Goal: Download file/media

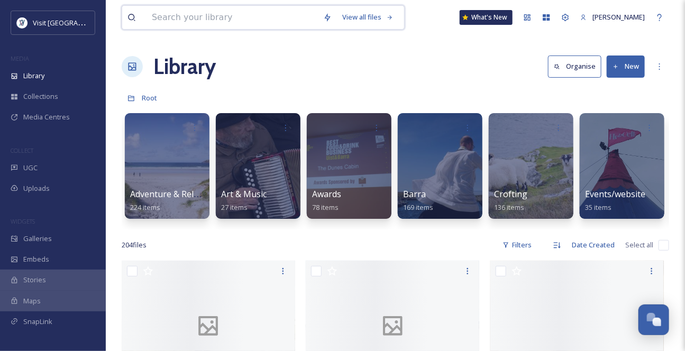
click at [181, 22] on input at bounding box center [231, 17] width 171 height 23
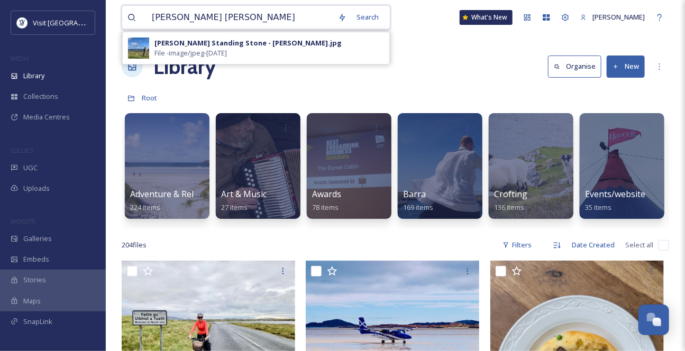
type input "[PERSON_NAME]"
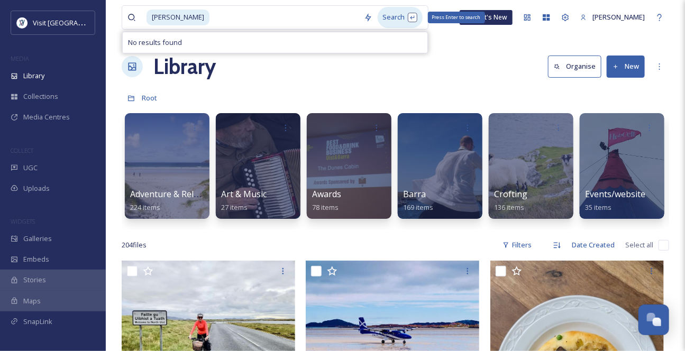
click at [387, 19] on div "Search Press Enter to search" at bounding box center [400, 17] width 45 height 21
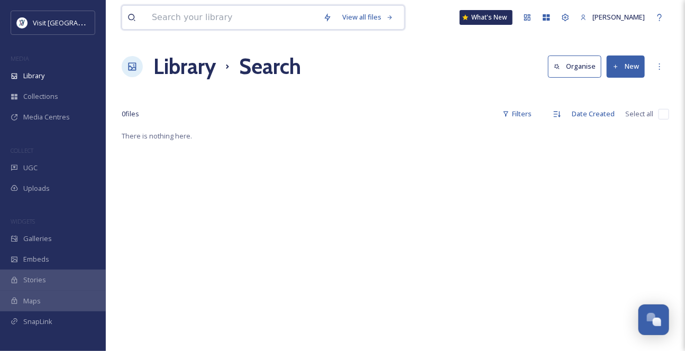
click at [210, 14] on input at bounding box center [231, 17] width 171 height 23
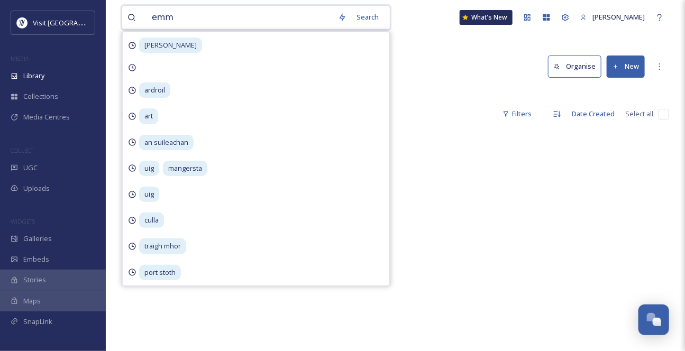
type input "[PERSON_NAME]"
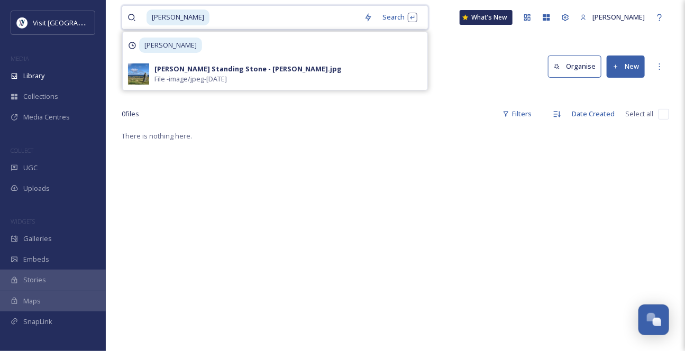
click at [278, 21] on input at bounding box center [284, 17] width 148 height 23
click at [455, 82] on div "Library Search Organise New" at bounding box center [395, 67] width 547 height 32
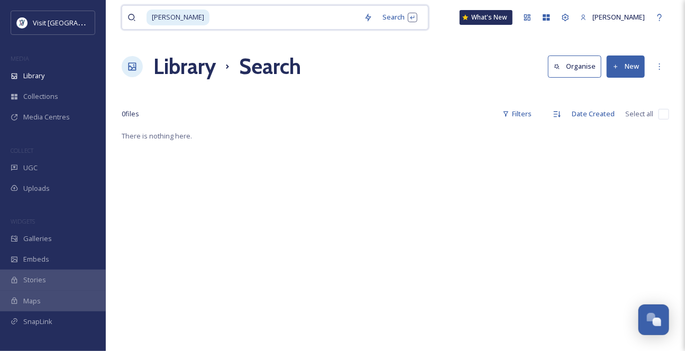
click at [183, 24] on span "[PERSON_NAME]" at bounding box center [177, 17] width 63 height 15
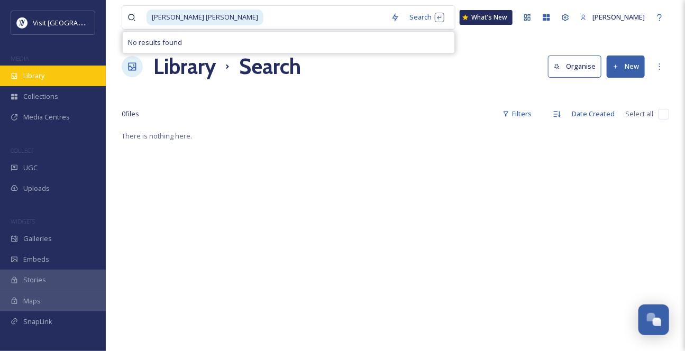
click at [60, 86] on div "Library" at bounding box center [53, 76] width 106 height 21
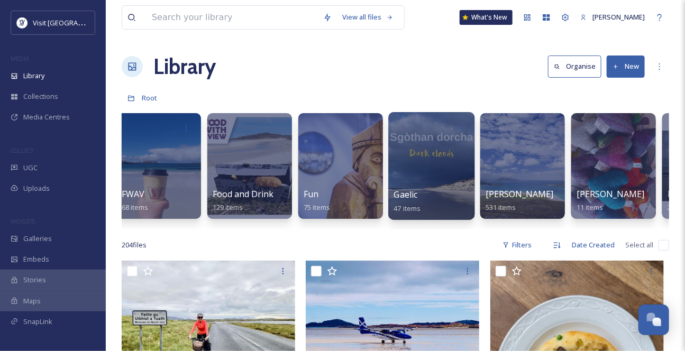
scroll to position [0, 556]
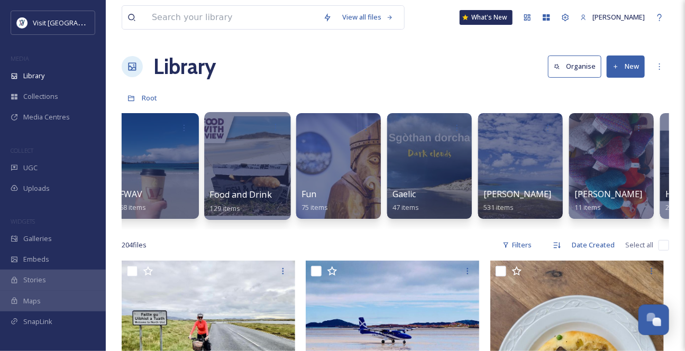
click at [226, 183] on div at bounding box center [247, 166] width 86 height 108
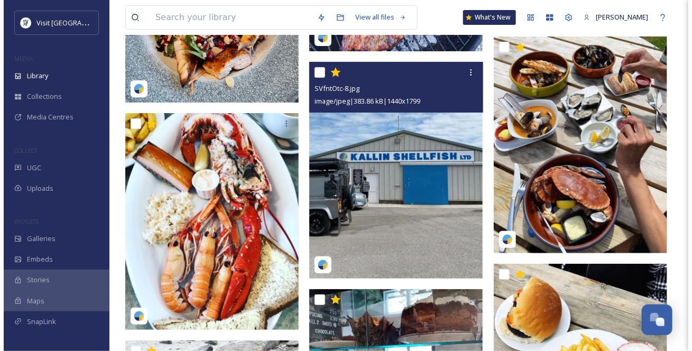
scroll to position [5961, 0]
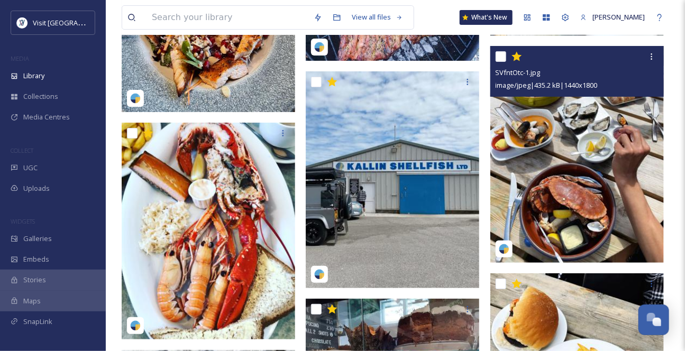
click at [582, 201] on img at bounding box center [576, 154] width 173 height 217
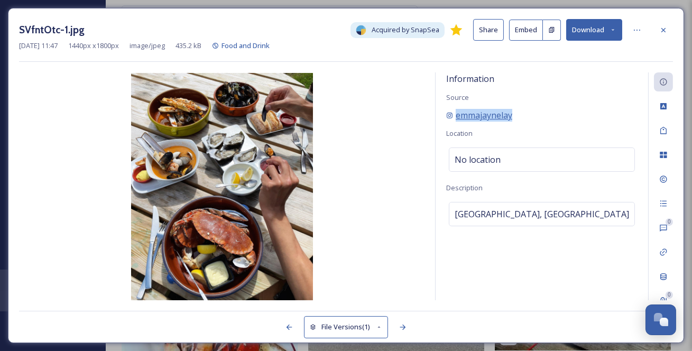
drag, startPoint x: 540, startPoint y: 125, endPoint x: 457, endPoint y: 129, distance: 82.6
click at [457, 122] on div "emmajaynelay" at bounding box center [541, 115] width 191 height 13
copy span "emmajaynelay"
click at [589, 27] on button "Download" at bounding box center [594, 30] width 56 height 22
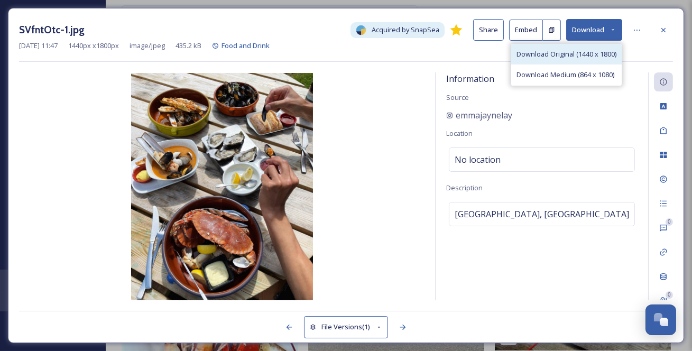
click at [583, 59] on span "Download Original (1440 x 1800)" at bounding box center [567, 54] width 100 height 10
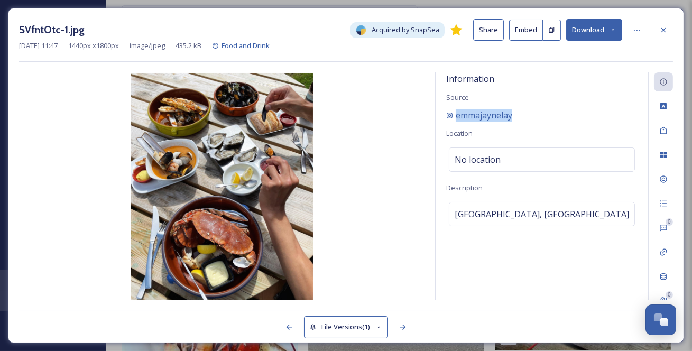
drag, startPoint x: 543, startPoint y: 126, endPoint x: 460, endPoint y: 128, distance: 83.0
click at [460, 122] on div "emmajaynelay" at bounding box center [541, 115] width 191 height 13
copy span "emmajaynelay"
